Goal: Transaction & Acquisition: Purchase product/service

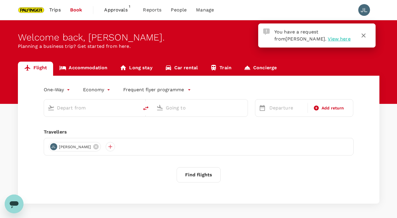
type input "roundtrip"
type input "Singapore, Singapore (any)"
type input "Suvarnabhumi Intl (BKK)"
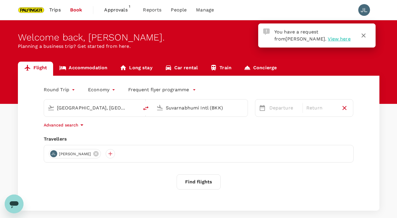
click at [327, 36] on span "View here" at bounding box center [338, 39] width 23 height 6
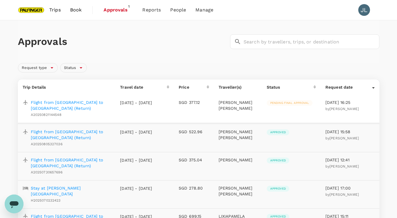
click at [97, 100] on p "Flight from Singapore to Ho Chi Minh City (Return)" at bounding box center [71, 105] width 80 height 12
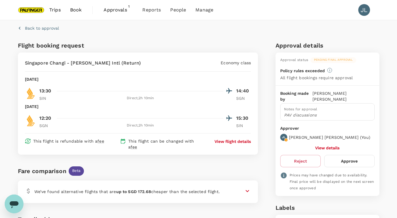
click at [353, 155] on button "Approve" at bounding box center [349, 161] width 50 height 12
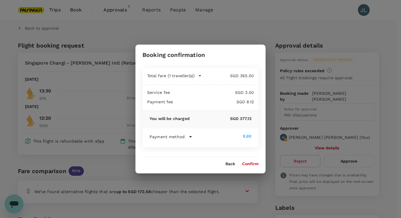
click at [248, 162] on button "Confirm" at bounding box center [250, 164] width 16 height 5
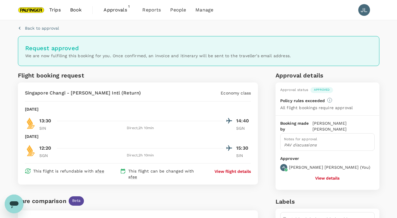
click at [77, 12] on span "Book" at bounding box center [76, 9] width 12 height 7
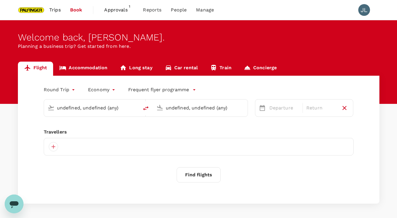
type input "Singapore, Singapore (any)"
type input "Suvarnabhumi Intl (BKK)"
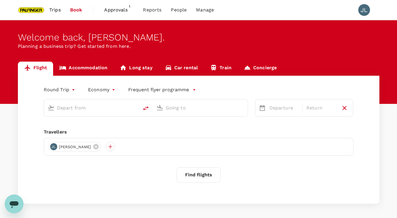
type input "Singapore, Singapore (any)"
type input "Suvarnabhumi Intl (BKK)"
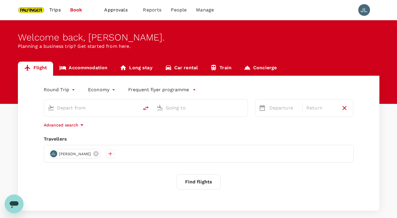
type input "Singapore, Singapore (any)"
click at [176, 109] on input "Suvarnabhumi Intl (BKK)" at bounding box center [200, 107] width 69 height 9
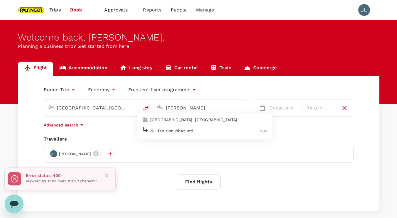
click at [165, 132] on p "Tan Son Nhat Intl" at bounding box center [208, 131] width 103 height 6
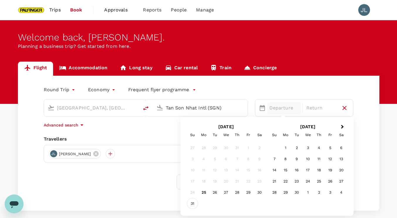
type input "Tan Son Nhat Intl (SGN)"
click at [191, 205] on div "31" at bounding box center [192, 203] width 11 height 11
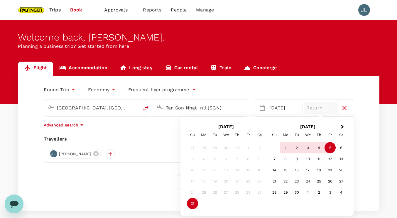
click at [333, 147] on div "5" at bounding box center [329, 147] width 11 height 11
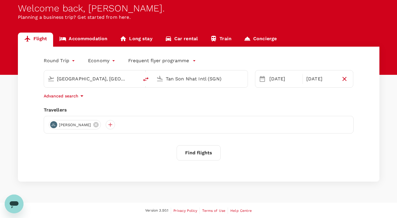
scroll to position [29, 0]
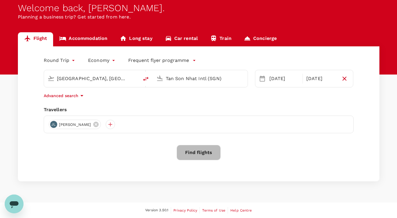
click at [195, 152] on button "Find flights" at bounding box center [198, 152] width 44 height 15
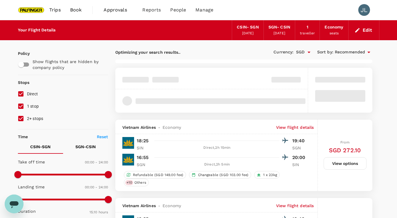
click at [30, 104] on span "1 stop" at bounding box center [33, 106] width 12 height 5
click at [27, 104] on input "1 stop" at bounding box center [21, 106] width 12 height 12
checkbox input "false"
click at [35, 115] on span "2+ stops" at bounding box center [35, 118] width 16 height 7
click at [27, 115] on input "2+ stops" at bounding box center [21, 118] width 12 height 12
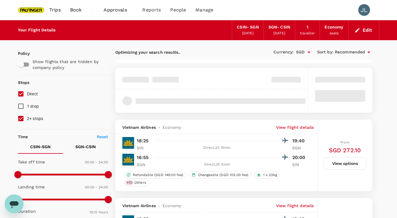
checkbox input "false"
type input "SGD"
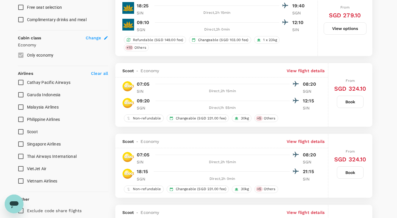
scroll to position [322, 0]
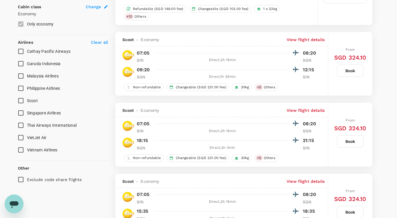
click at [49, 111] on span "Singapore Airlines" at bounding box center [44, 113] width 34 height 5
click at [27, 110] on input "Singapore Airlines" at bounding box center [21, 113] width 12 height 12
checkbox input "true"
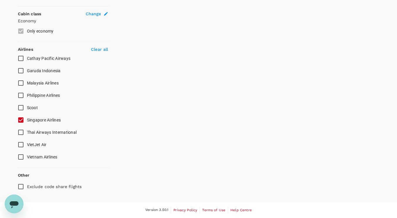
scroll to position [315, 0]
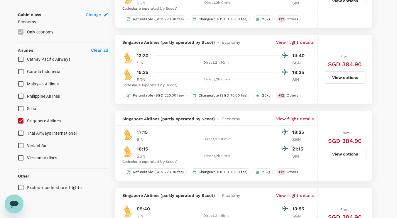
type input "SGD"
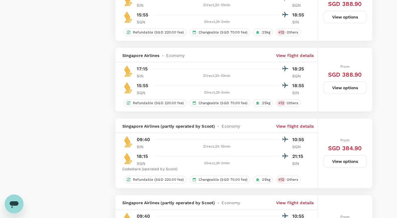
scroll to position [703, 0]
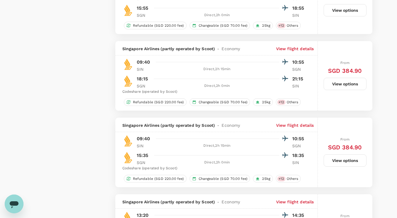
type input "1140"
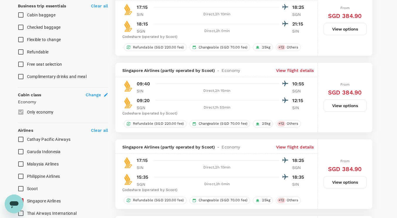
scroll to position [352, 0]
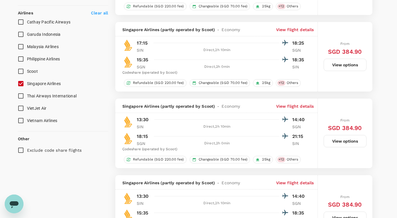
click at [33, 71] on span "Scoot" at bounding box center [32, 71] width 11 height 5
click at [27, 71] on input "Scoot" at bounding box center [21, 71] width 12 height 12
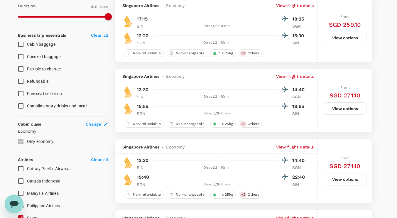
checkbox input "false"
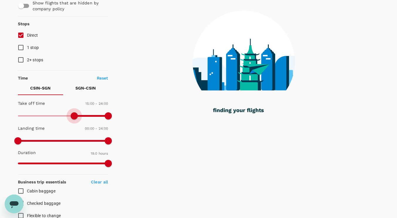
type input "870"
drag, startPoint x: 34, startPoint y: 113, endPoint x: 71, endPoint y: 115, distance: 37.3
click at [71, 115] on span at bounding box center [74, 115] width 7 height 7
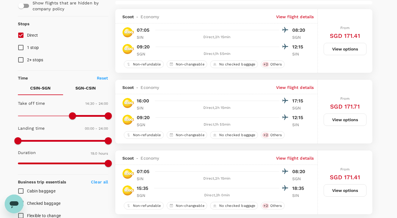
checkbox input "true"
type input "840"
type input "SGD"
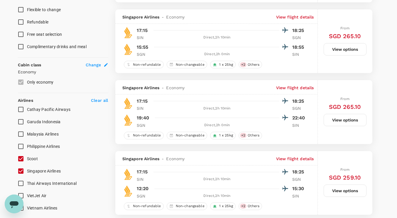
scroll to position [264, 0]
click at [38, 157] on label "Scoot" at bounding box center [59, 159] width 89 height 12
click at [27, 157] on input "Scoot" at bounding box center [21, 159] width 12 height 12
checkbox input "false"
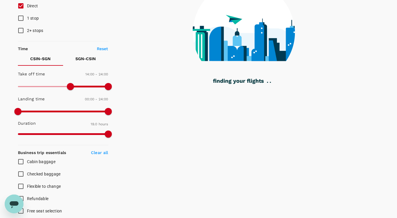
scroll to position [59, 0]
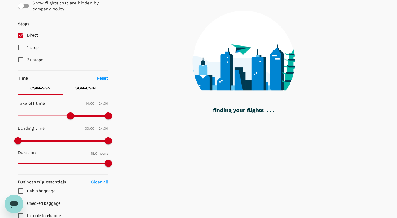
click at [80, 85] on button "SGN - CSIN" at bounding box center [85, 88] width 45 height 14
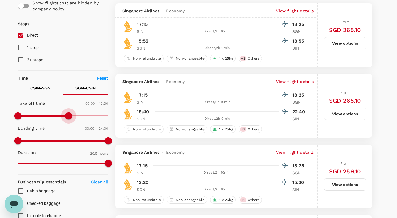
type input "840"
drag, startPoint x: 109, startPoint y: 118, endPoint x: 69, endPoint y: 119, distance: 39.9
click at [69, 119] on span at bounding box center [70, 115] width 7 height 7
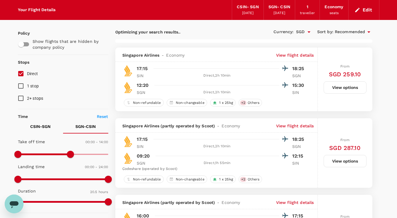
scroll to position [0, 0]
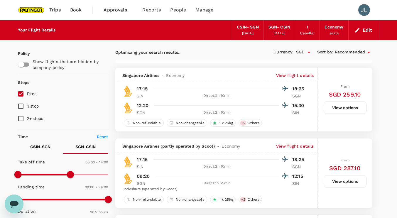
checkbox input "false"
checkbox input "true"
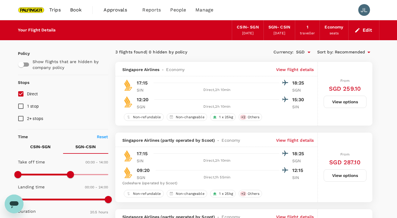
click at [344, 105] on button "View options" at bounding box center [344, 102] width 43 height 12
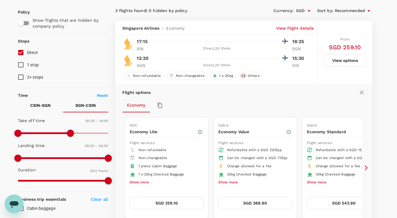
scroll to position [62, 0]
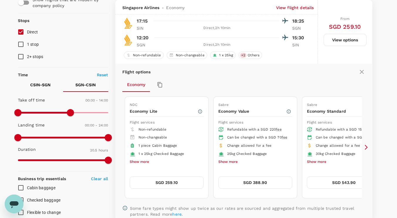
click at [364, 148] on icon at bounding box center [366, 147] width 6 height 6
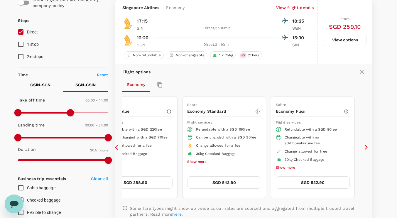
click at [364, 148] on icon at bounding box center [366, 147] width 6 height 6
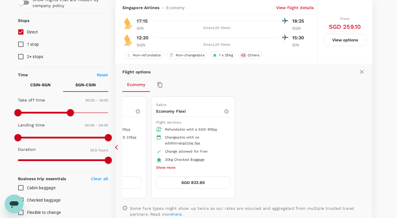
scroll to position [91, 0]
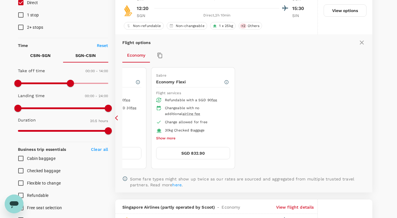
click at [117, 118] on icon at bounding box center [118, 118] width 6 height 6
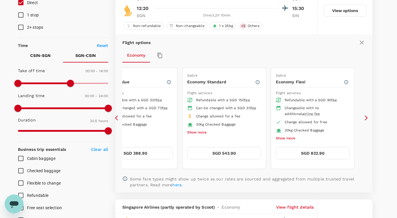
click at [194, 136] on button "Show more" at bounding box center [196, 133] width 19 height 8
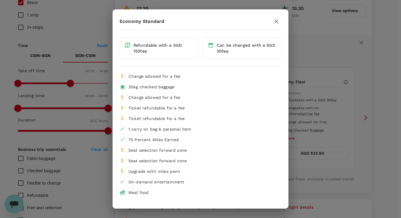
click at [274, 23] on icon "button" at bounding box center [276, 21] width 4 height 4
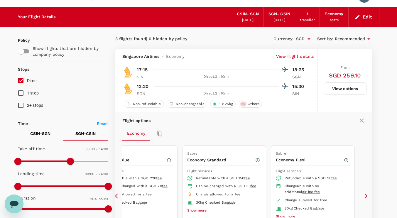
scroll to position [0, 0]
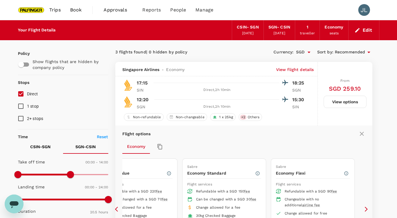
drag, startPoint x: 229, startPoint y: 130, endPoint x: 224, endPoint y: 143, distance: 13.6
drag, startPoint x: 224, startPoint y: 143, endPoint x: 197, endPoint y: 140, distance: 27.1
click at [197, 140] on div "Economy" at bounding box center [243, 147] width 243 height 14
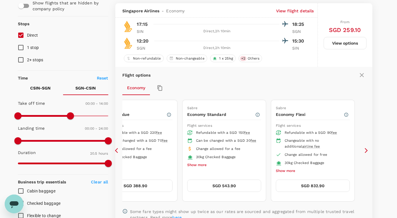
click at [366, 149] on icon at bounding box center [365, 150] width 3 height 5
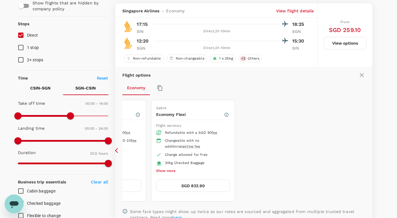
click at [116, 150] on icon at bounding box center [118, 150] width 6 height 6
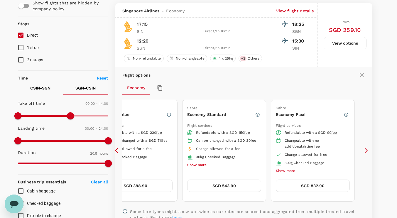
click at [116, 150] on icon at bounding box center [116, 150] width 3 height 5
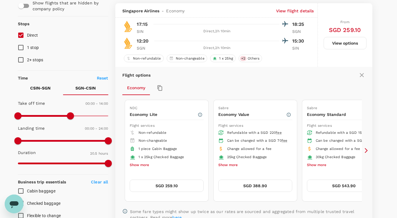
click at [366, 151] on icon at bounding box center [365, 150] width 3 height 5
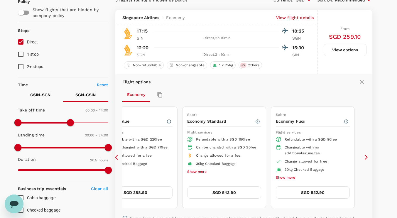
scroll to position [88, 0]
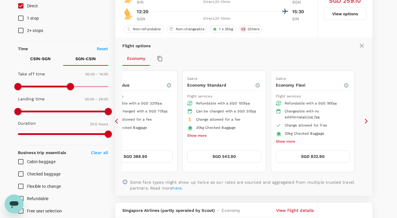
click at [115, 120] on icon at bounding box center [118, 121] width 6 height 6
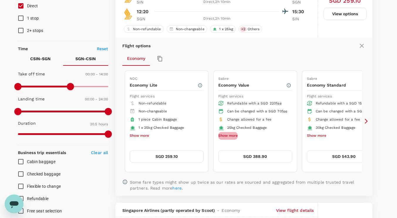
click at [228, 140] on button "Show more" at bounding box center [227, 136] width 19 height 8
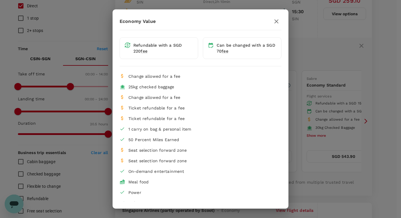
click at [273, 24] on icon "button" at bounding box center [276, 21] width 7 height 7
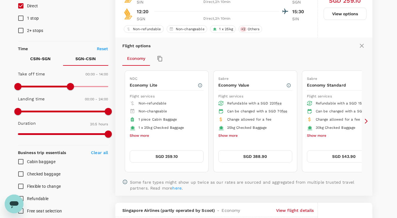
click at [363, 119] on icon at bounding box center [366, 121] width 6 height 6
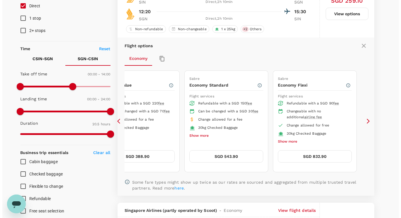
scroll to position [59, 0]
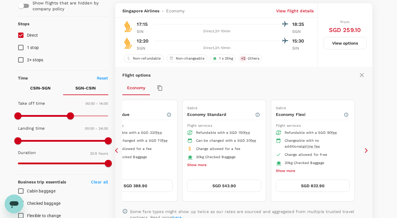
click at [292, 13] on p "View flight details" at bounding box center [295, 11] width 38 height 6
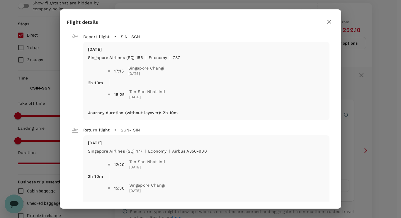
drag, startPoint x: 107, startPoint y: 49, endPoint x: 117, endPoint y: 58, distance: 13.3
click at [117, 58] on div "Sun, 31 Aug Singapore Airlines (SQ) 186 | economy | 787 2h 10m 17:15 Singapore …" at bounding box center [206, 75] width 237 height 59
click at [171, 77] on span "17:15 Singapore Changi 31 Aug 2025" at bounding box center [216, 71] width 217 height 16
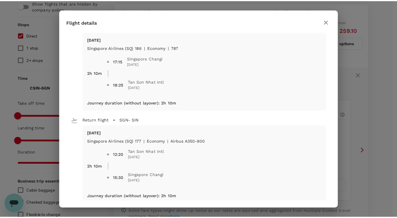
scroll to position [17, 0]
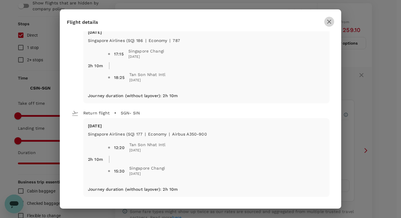
click at [329, 19] on icon "button" at bounding box center [329, 21] width 7 height 7
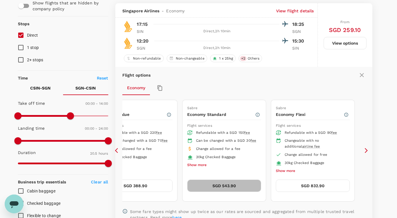
click at [241, 187] on button "SGD 543.90" at bounding box center [224, 185] width 74 height 12
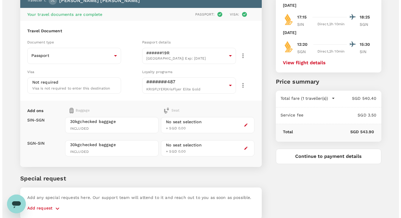
scroll to position [40, 0]
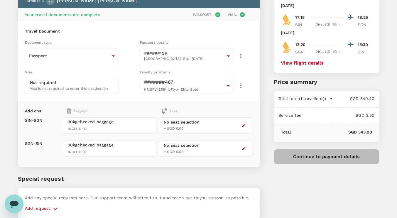
click at [316, 158] on button "Continue to payment details" at bounding box center [326, 156] width 106 height 15
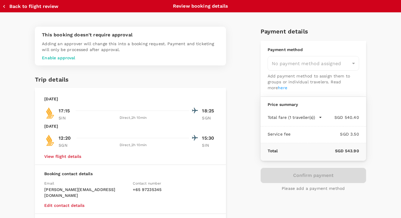
type input "9be03565-66ee-4886-9f8c-c8015ed65526"
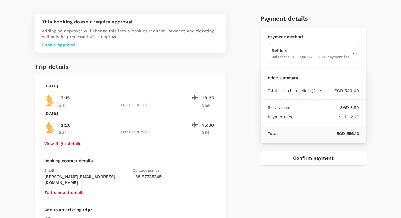
scroll to position [13, 0]
click at [306, 158] on button "Confirm payment" at bounding box center [314, 157] width 106 height 15
